Goal: Task Accomplishment & Management: Use online tool/utility

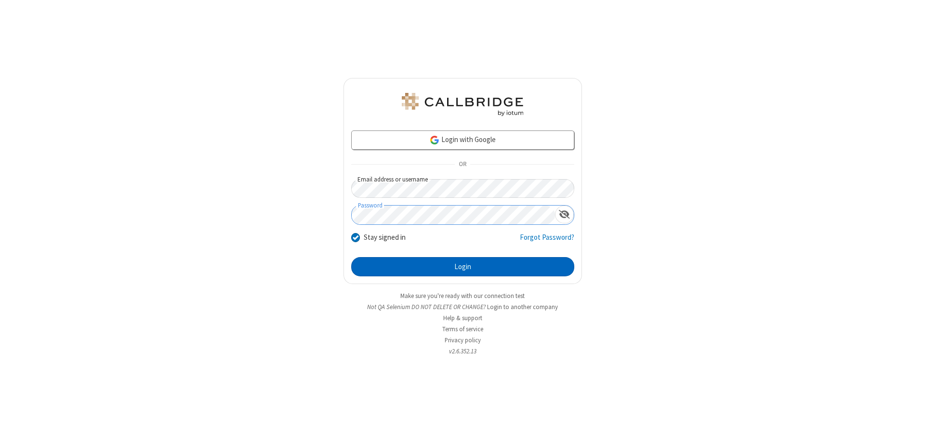
click at [462, 267] on button "Login" at bounding box center [462, 266] width 223 height 19
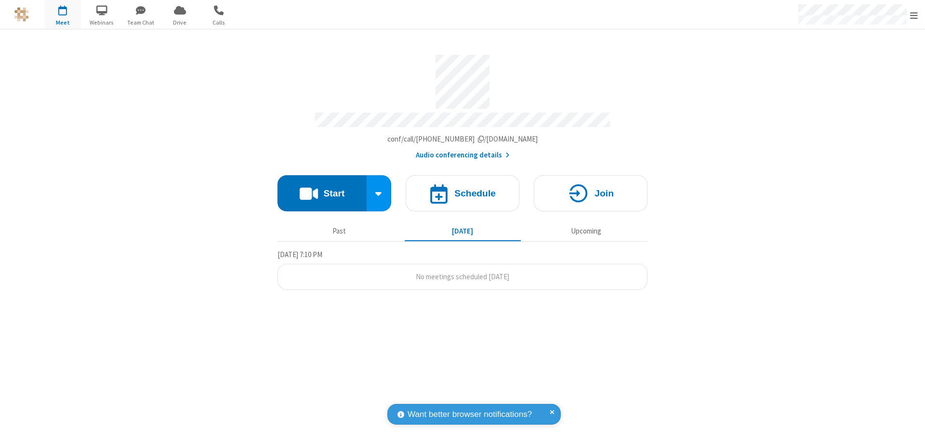
click at [913, 15] on span "Open menu" at bounding box center [914, 16] width 8 height 10
click at [180, 22] on span "Drive" at bounding box center [180, 22] width 36 height 9
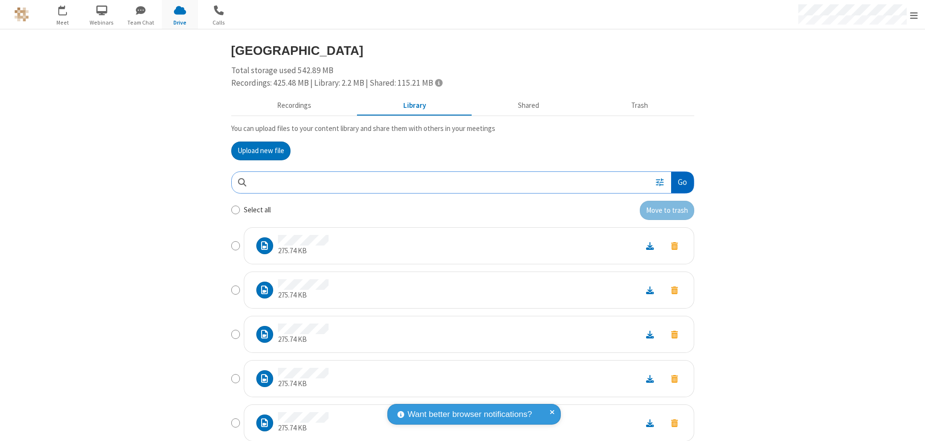
click at [678, 182] on button "Go" at bounding box center [682, 183] width 22 height 22
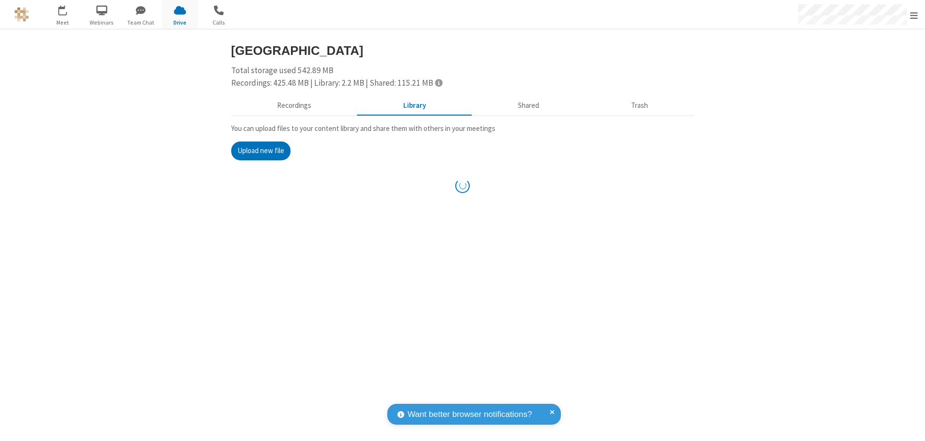
click at [261, 151] on button "Upload new file" at bounding box center [260, 151] width 59 height 19
